Goal: Task Accomplishment & Management: Manage account settings

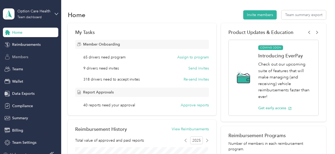
click at [20, 59] on span "Members" at bounding box center [20, 57] width 16 height 6
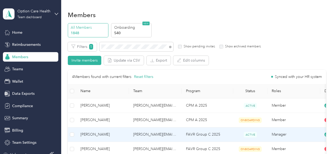
click at [100, 136] on span "[PERSON_NAME]" at bounding box center [102, 135] width 44 height 6
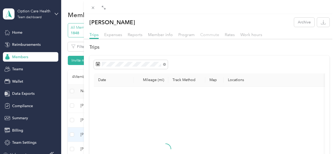
click at [219, 33] on span "Commute" at bounding box center [209, 34] width 19 height 5
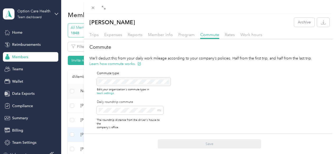
click at [128, 47] on div "[PERSON_NAME] Archive Trips Expenses Reports Member info Program Commute Rates …" at bounding box center [167, 77] width 335 height 154
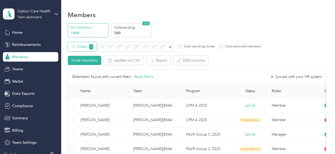
drag, startPoint x: 125, startPoint y: 47, endPoint x: 94, endPoint y: 46, distance: 31.4
click at [170, 48] on icon at bounding box center [170, 47] width 2 height 2
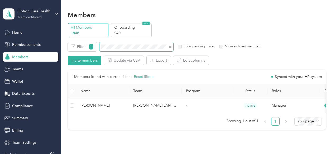
drag, startPoint x: 171, startPoint y: 45, endPoint x: 168, endPoint y: 46, distance: 3.8
click at [171, 45] on span at bounding box center [169, 47] width 4 height 6
click at [169, 47] on span at bounding box center [169, 47] width 4 height 6
click at [170, 47] on icon at bounding box center [170, 47] width 2 height 2
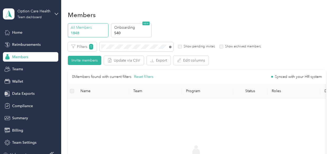
click at [170, 46] on icon at bounding box center [170, 47] width 2 height 2
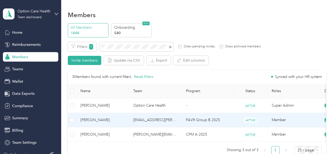
click at [102, 122] on span "[PERSON_NAME]" at bounding box center [102, 120] width 44 height 6
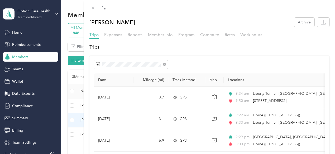
scroll to position [0, 14]
click at [235, 34] on span "Rates" at bounding box center [230, 34] width 10 height 5
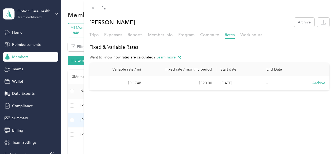
click at [132, 46] on div "[PERSON_NAME] Archive Trips Expenses Reports Member info Program Commute Rates …" at bounding box center [167, 77] width 335 height 154
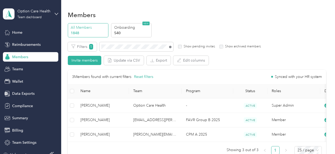
click at [169, 47] on icon at bounding box center [170, 47] width 2 height 2
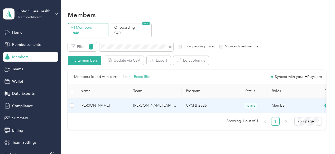
click at [106, 106] on span "[PERSON_NAME]" at bounding box center [102, 106] width 44 height 6
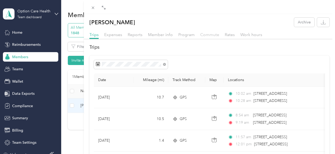
click at [219, 35] on span "Commute" at bounding box center [209, 34] width 19 height 5
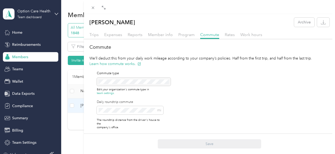
click at [54, 16] on div "[PERSON_NAME] Archive Trips Expenses Reports Member info Program Commute Rates …" at bounding box center [167, 77] width 335 height 154
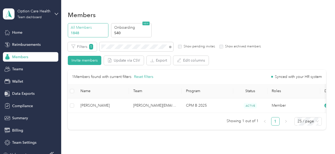
click at [55, 15] on icon at bounding box center [56, 14] width 3 height 2
click at [31, 69] on div "Log out" at bounding box center [86, 67] width 163 height 9
